Goal: Task Accomplishment & Management: Manage account settings

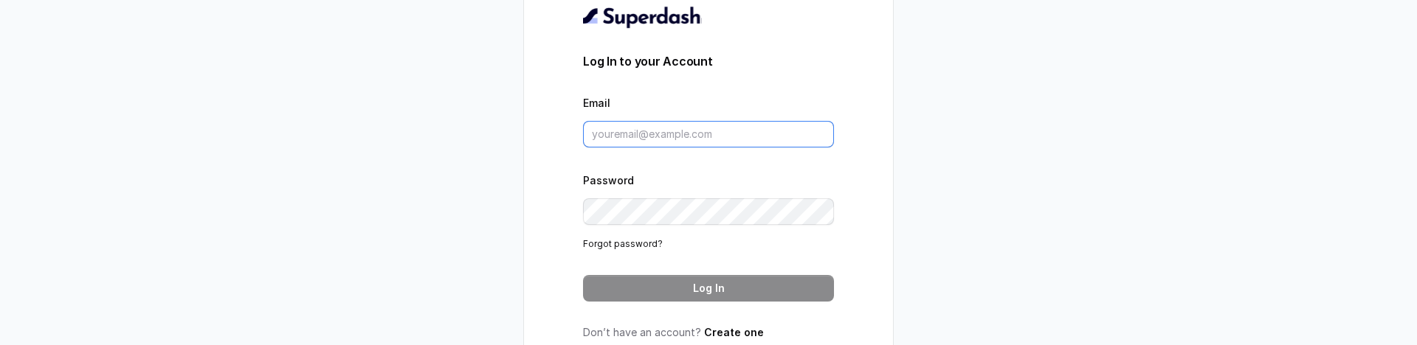
click at [681, 136] on input "Email" at bounding box center [708, 134] width 251 height 27
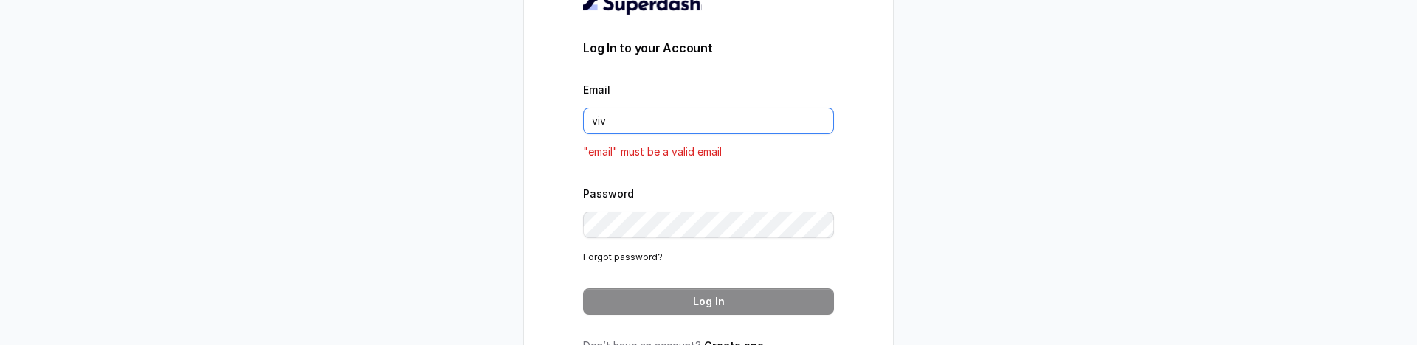
type input "[PERSON_NAME][EMAIL_ADDRESS][DOMAIN_NAME]"
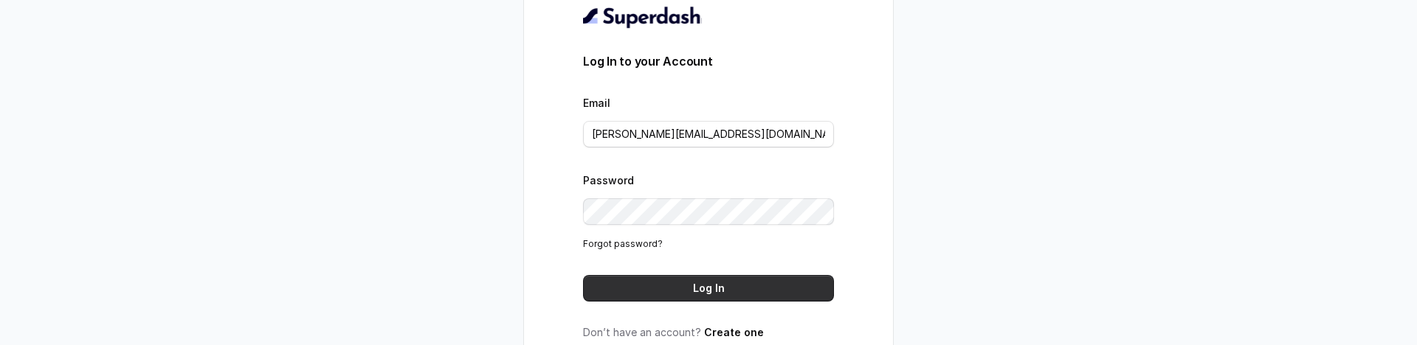
click at [655, 281] on button "Log In" at bounding box center [708, 288] width 251 height 27
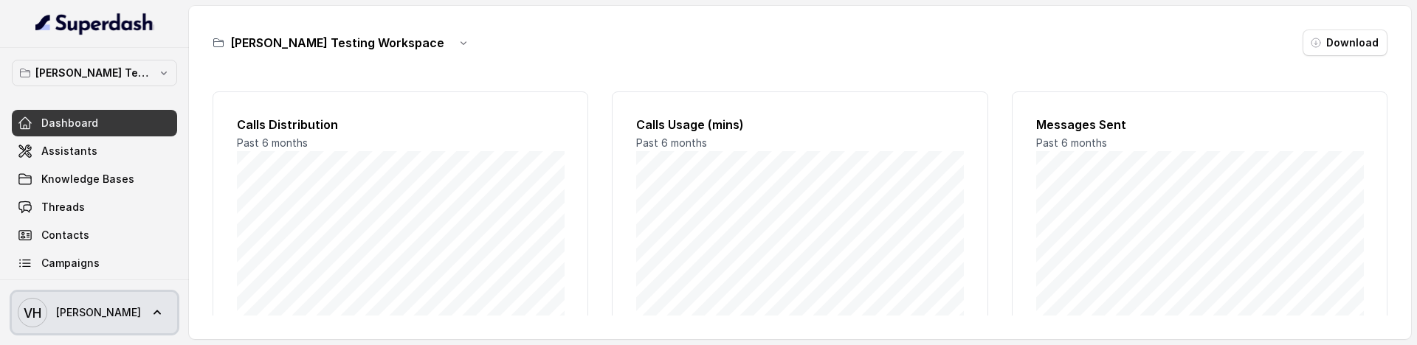
click at [103, 299] on link "VH Vivek" at bounding box center [94, 312] width 165 height 41
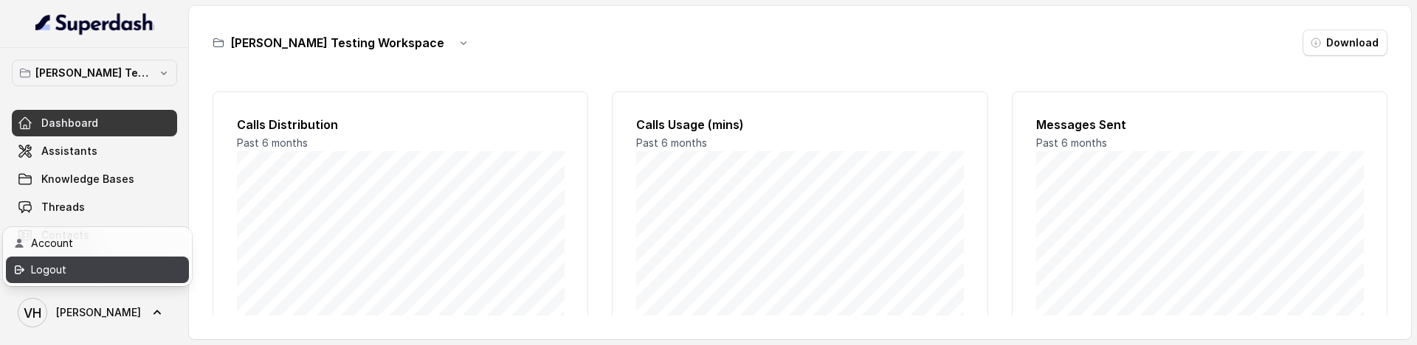
click at [138, 272] on div "Logout" at bounding box center [93, 270] width 125 height 18
